Goal: Task Accomplishment & Management: Use online tool/utility

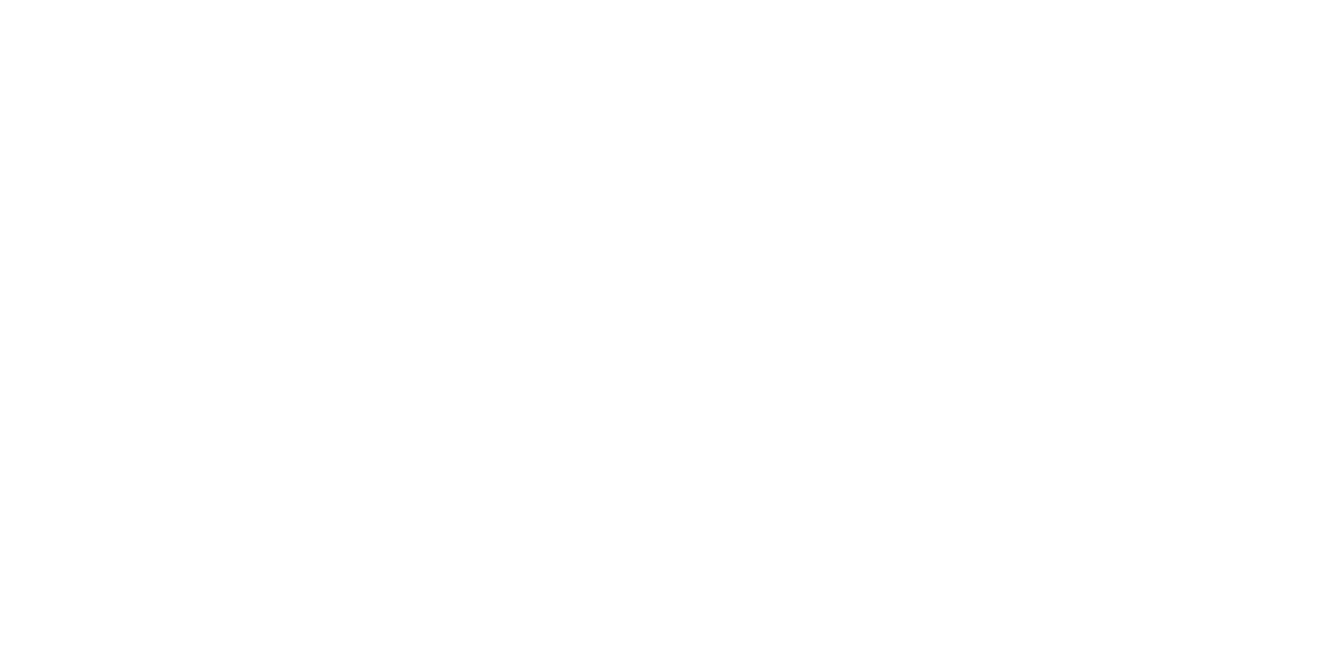
click at [1226, 6] on div at bounding box center [664, 6] width 1317 height 0
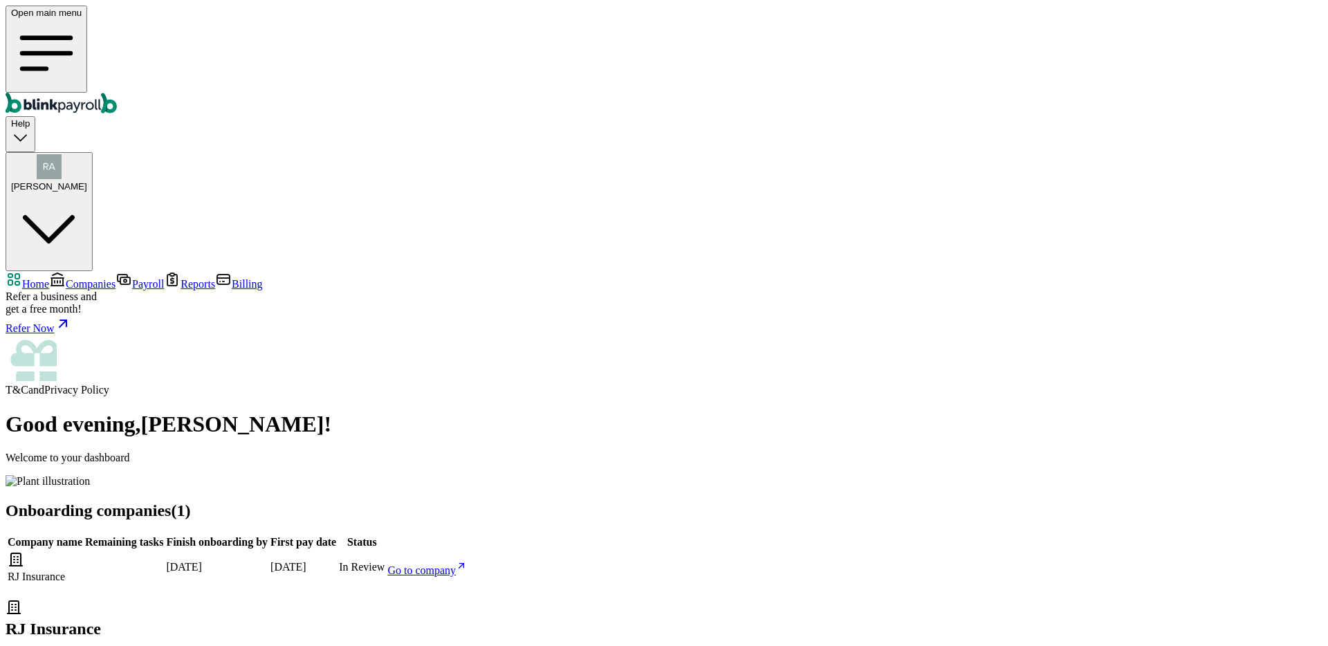
click at [116, 278] on span "Companies" at bounding box center [91, 284] width 50 height 12
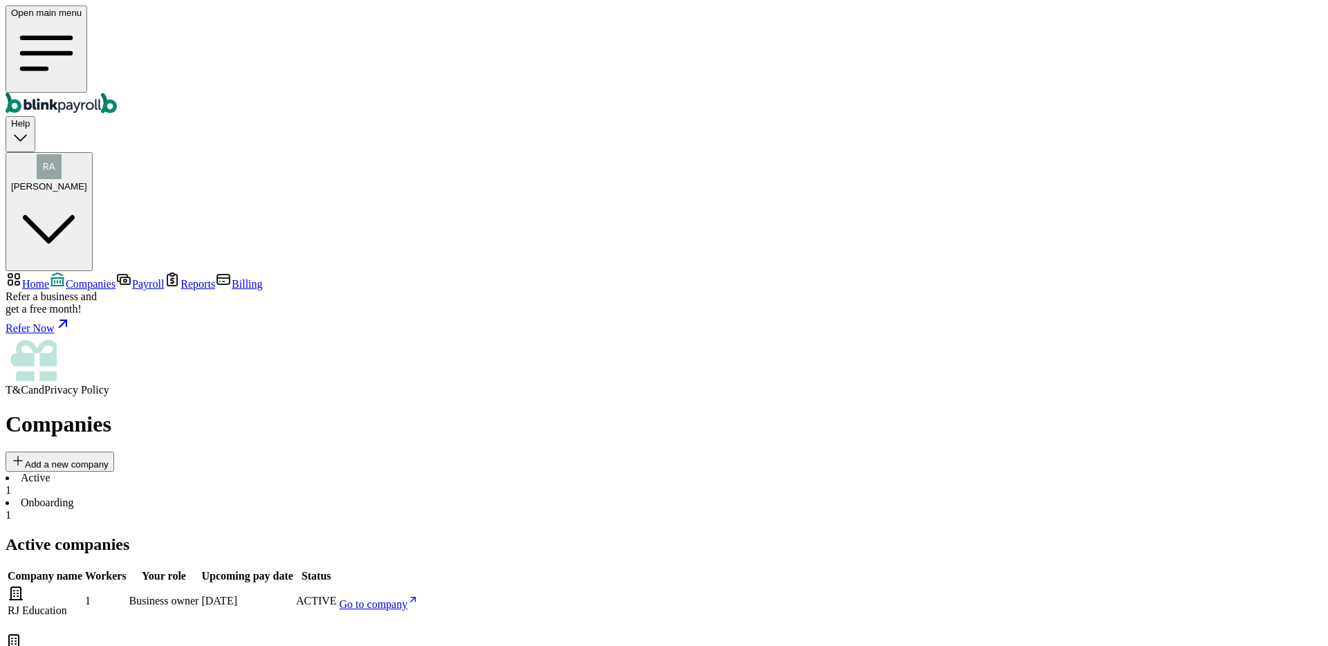
click at [311, 497] on li "Onboarding 1" at bounding box center [664, 509] width 1317 height 25
click at [235, 472] on li "Active 1" at bounding box center [664, 484] width 1317 height 25
click at [408, 598] on span "Go to company" at bounding box center [374, 604] width 68 height 12
click at [1227, 8] on div "Open main menu Help Raj Jasoliya" at bounding box center [664, 139] width 1317 height 266
click at [87, 154] on div "Raj Jasoliya" at bounding box center [49, 172] width 76 height 37
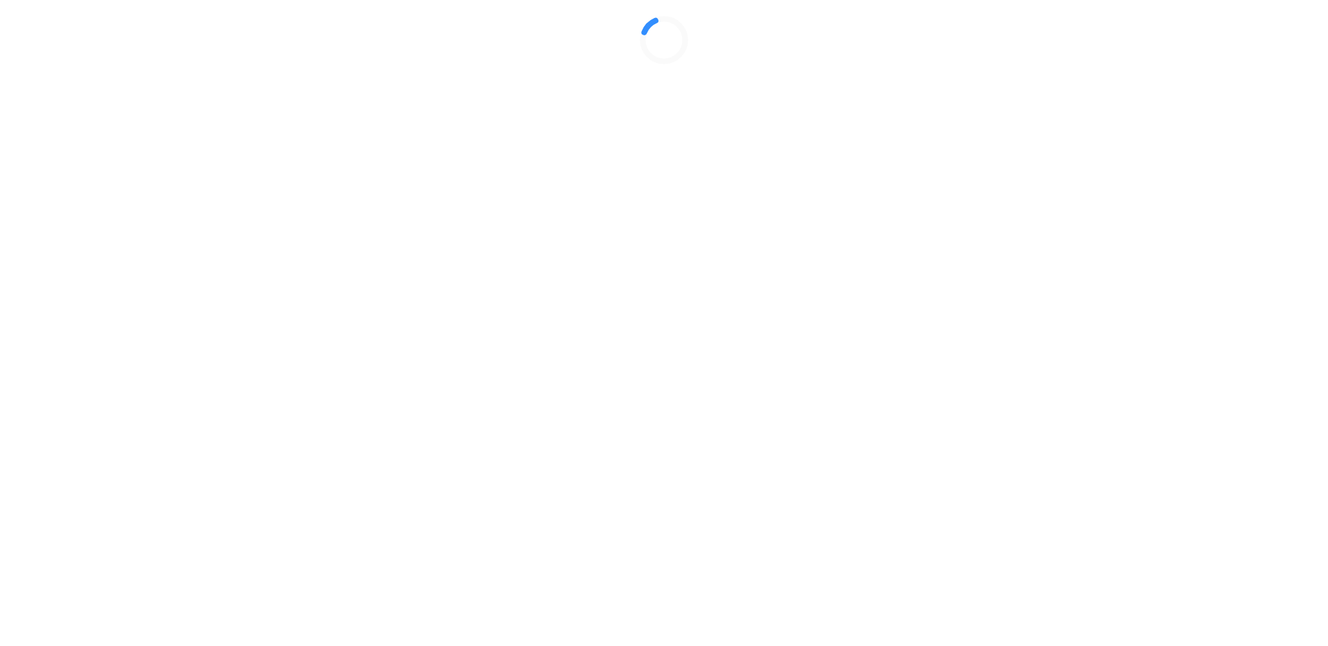
click at [796, 75] on div at bounding box center [664, 40] width 1317 height 69
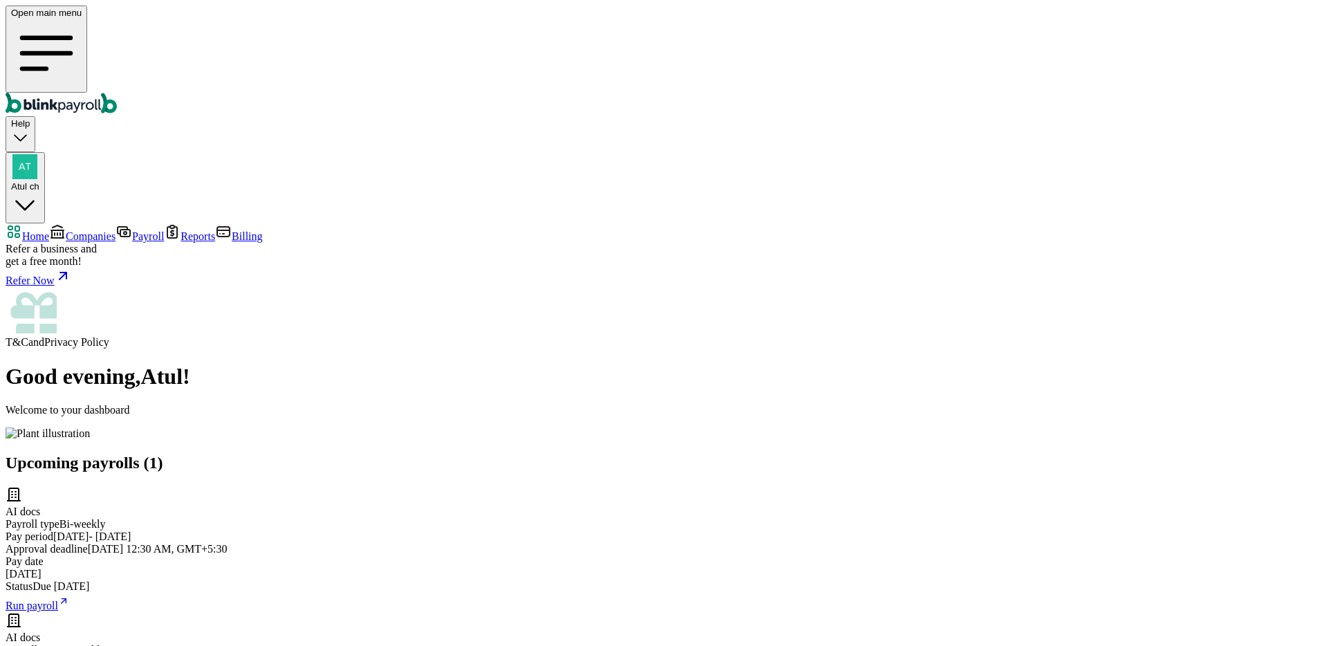
click at [116, 230] on span "Companies" at bounding box center [91, 236] width 50 height 12
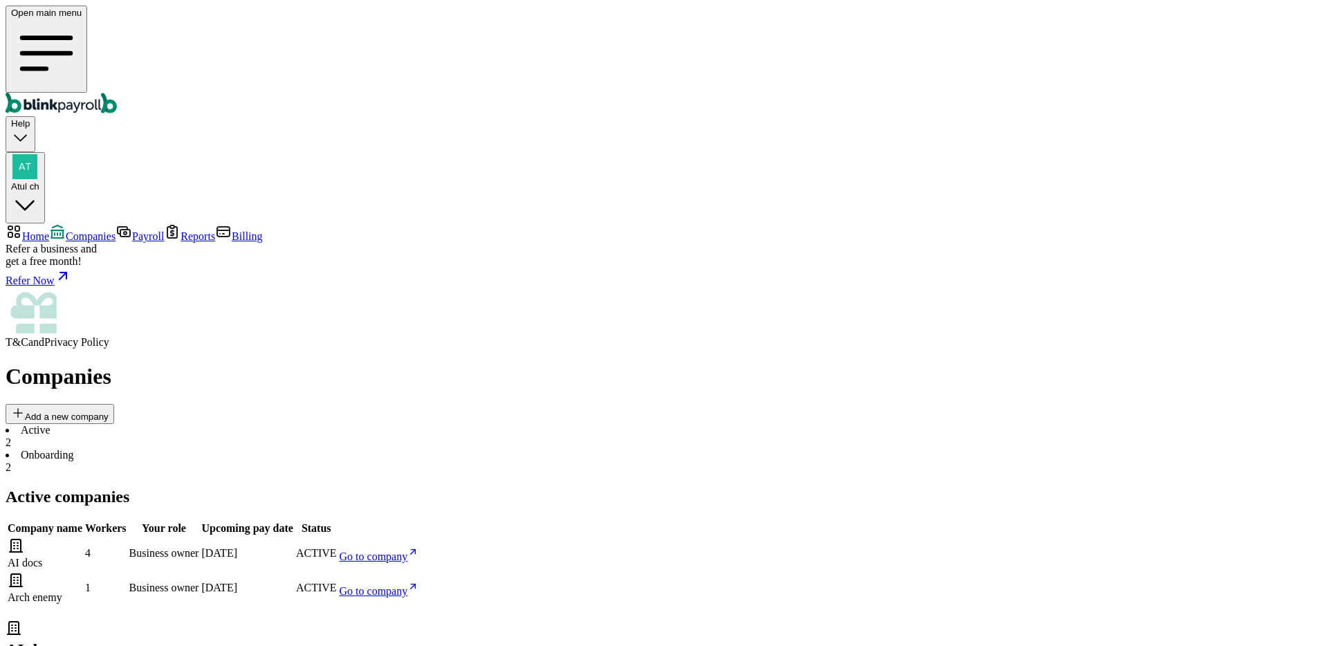
click at [419, 551] on link "Go to company" at bounding box center [380, 557] width 80 height 12
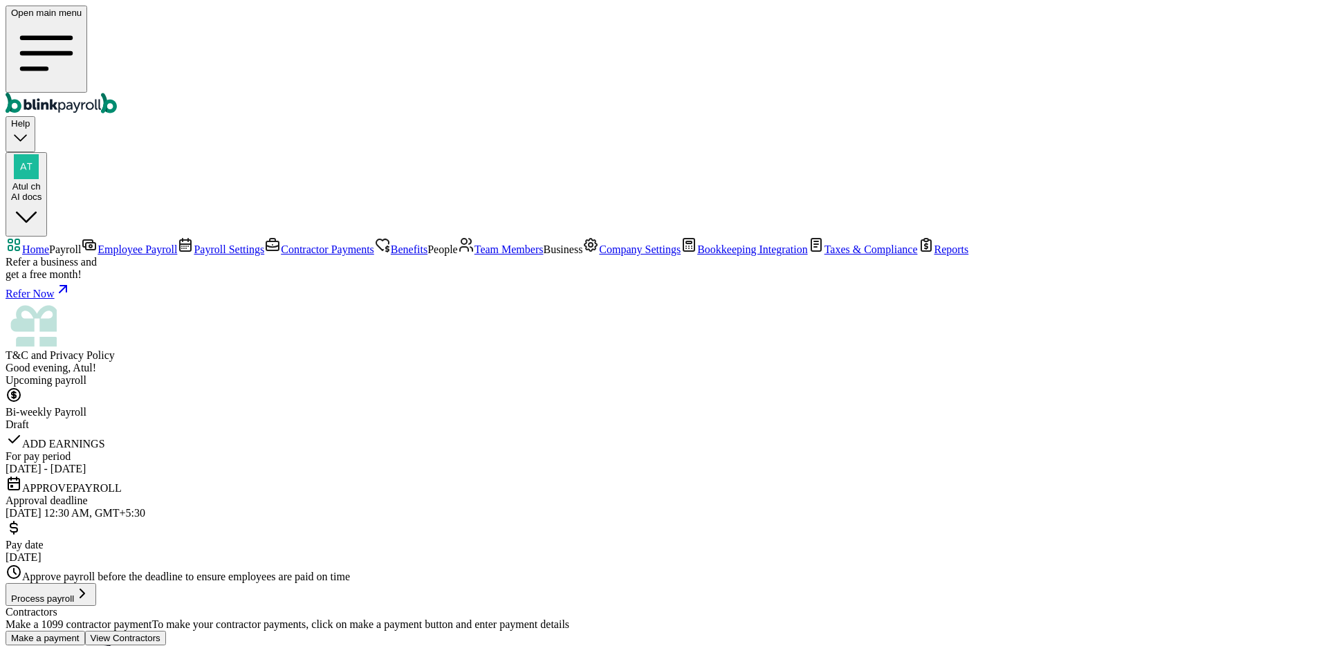
click at [125, 244] on link "Employee Payroll" at bounding box center [129, 250] width 96 height 12
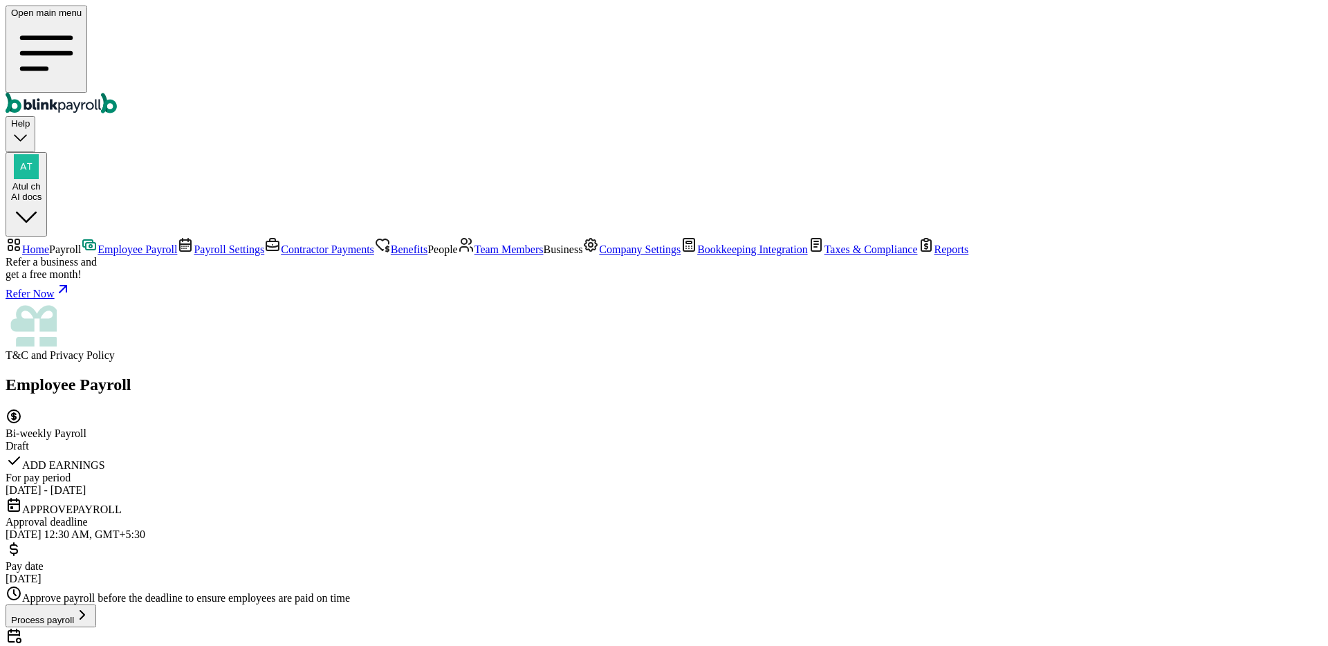
scroll to position [13, 0]
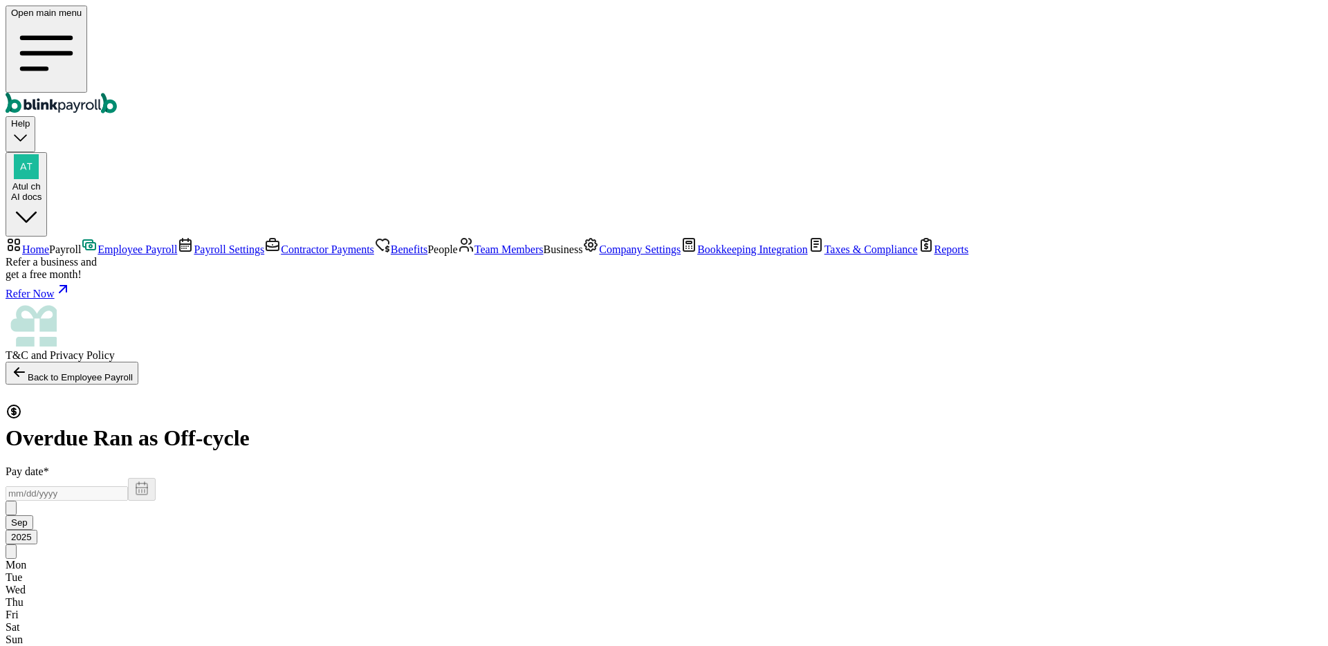
select select "direct_deposit"
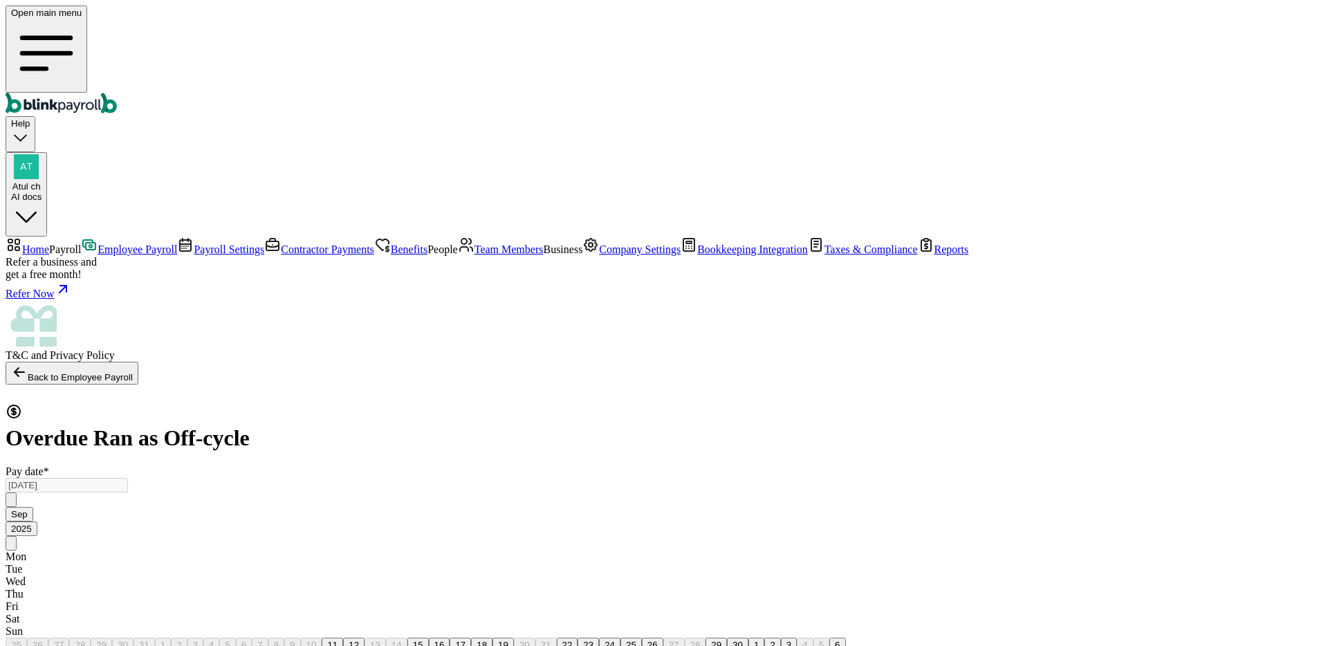
drag, startPoint x: 851, startPoint y: 513, endPoint x: 758, endPoint y: 520, distance: 93.6
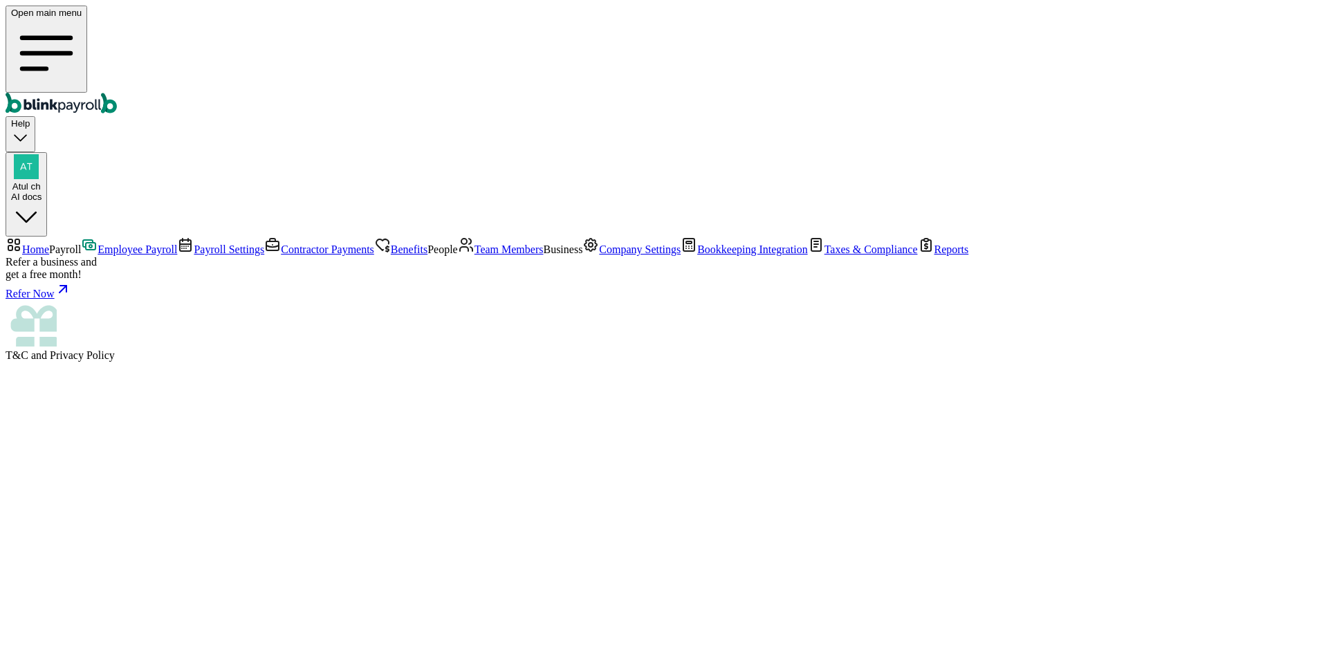
drag, startPoint x: 757, startPoint y: 520, endPoint x: 897, endPoint y: 487, distance: 143.5
click at [875, 396] on main at bounding box center [664, 379] width 1317 height 35
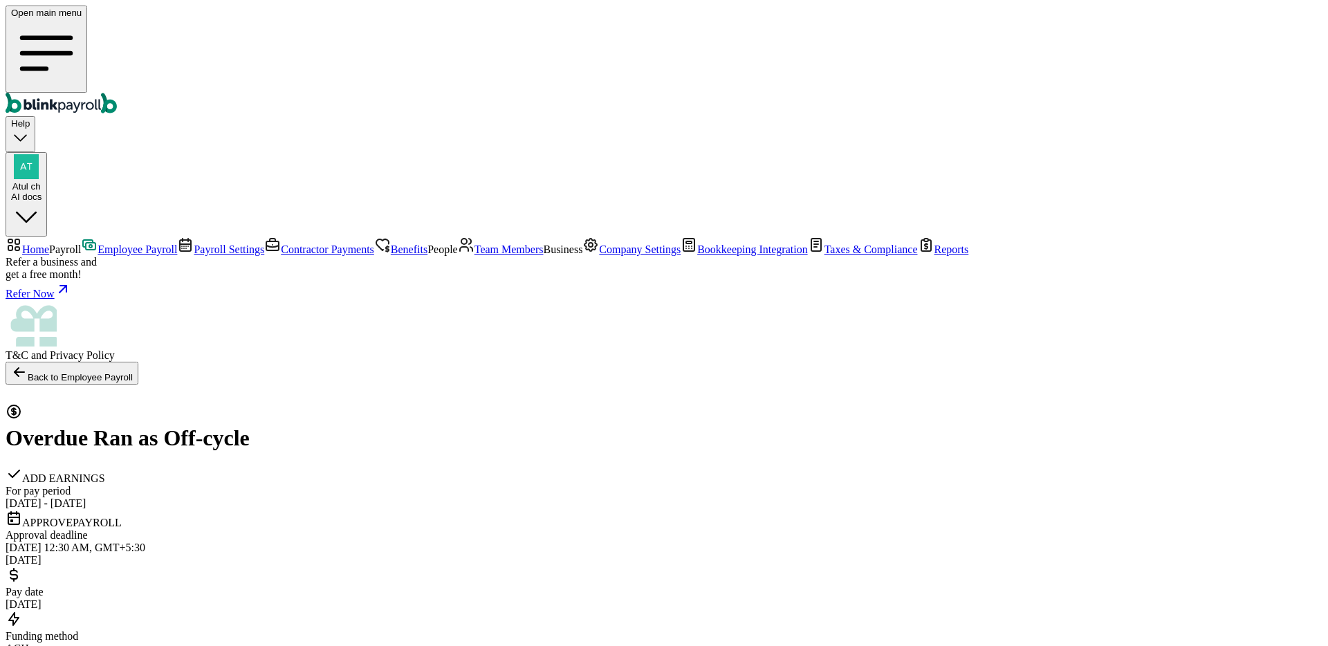
select select "direct_deposit"
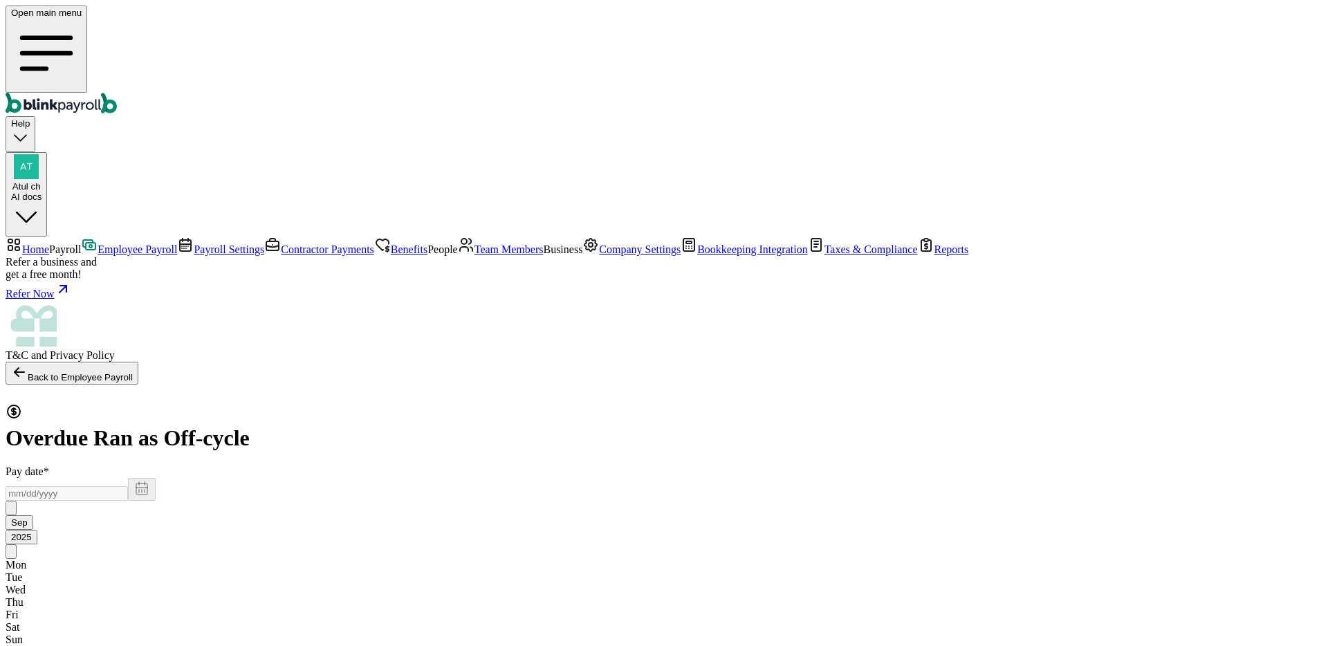
type input "[DATE]"
type input "[DATE] ~ [DATE]"
